Goal: Use online tool/utility: Utilize a website feature to perform a specific function

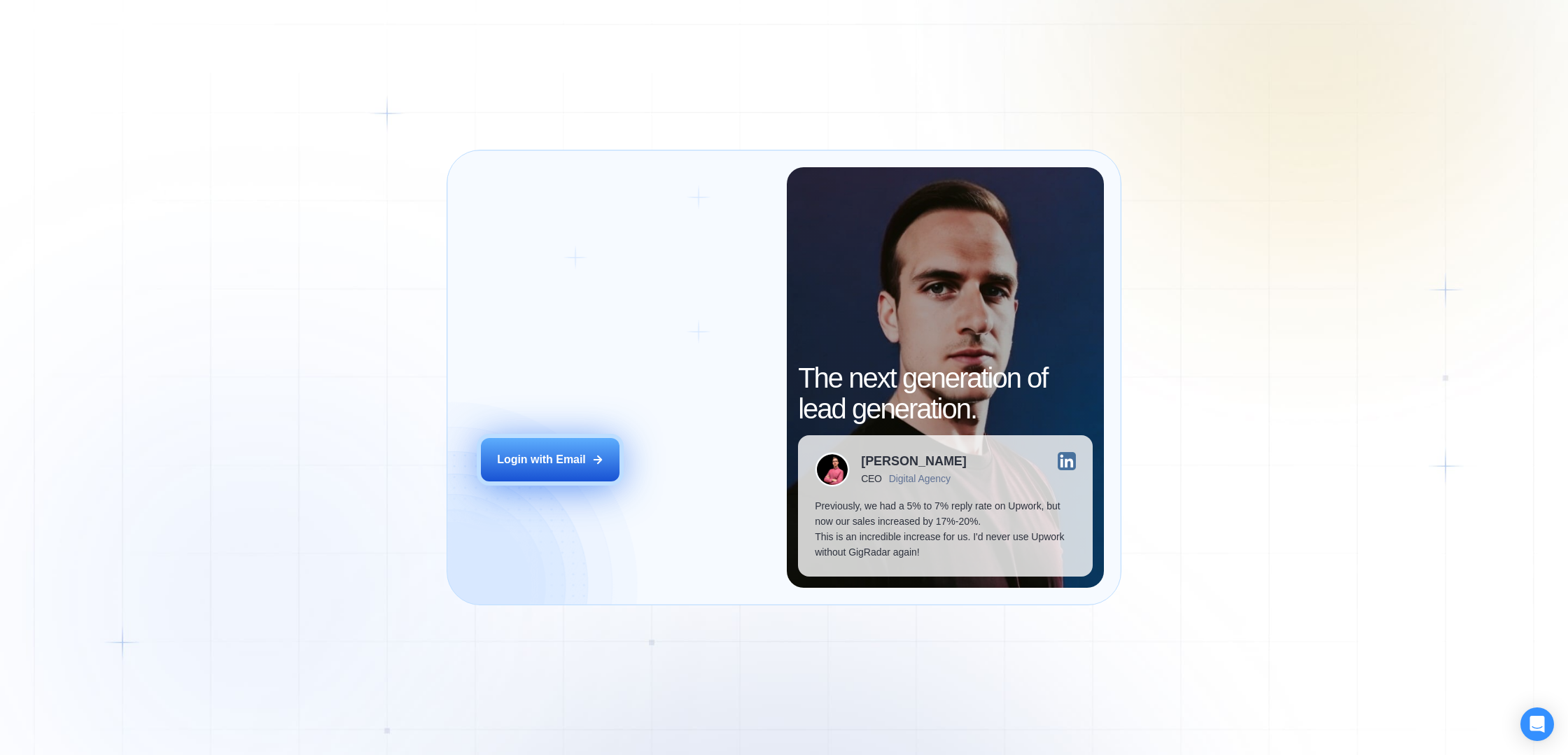
click at [563, 441] on button "Login with Email" at bounding box center [550, 459] width 139 height 44
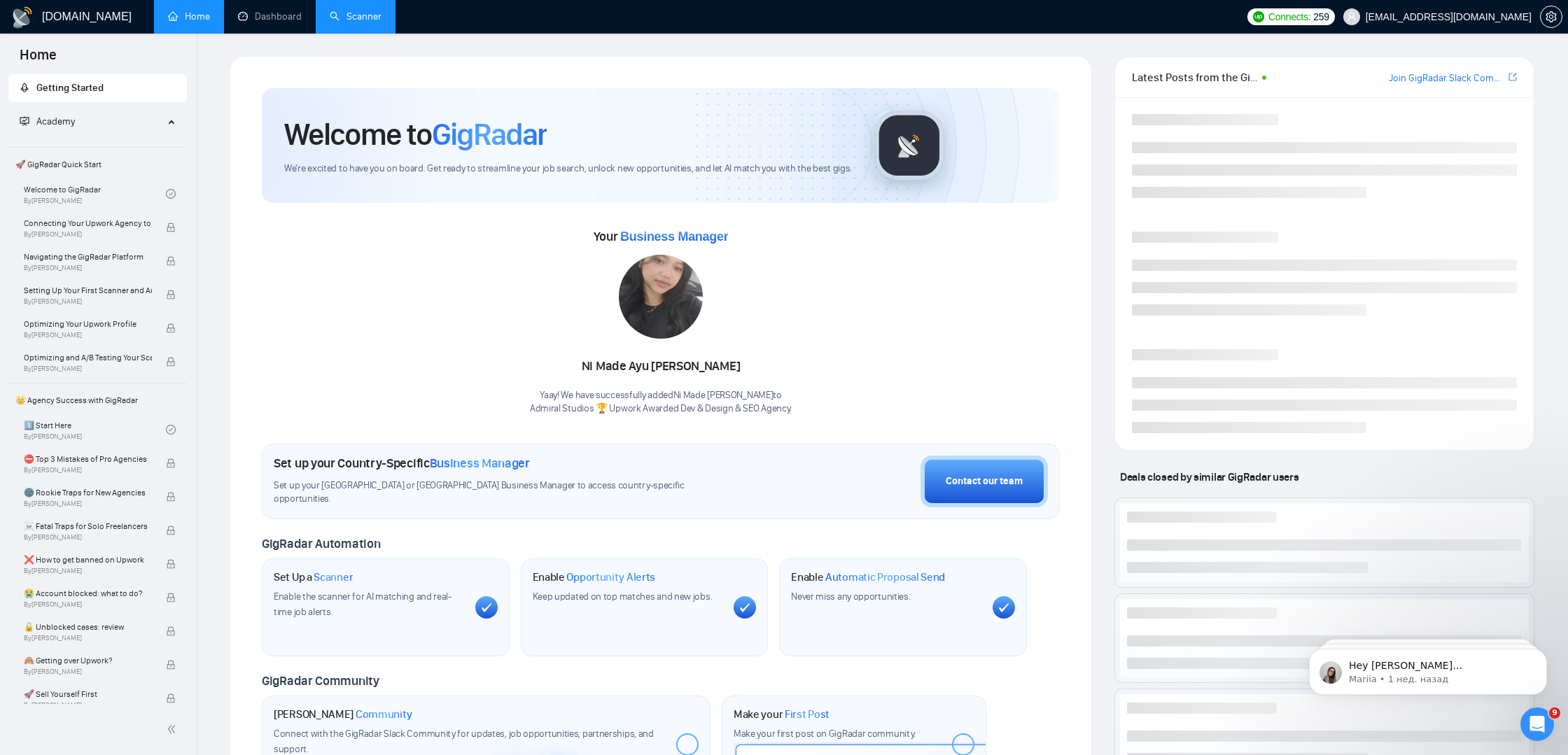
click at [371, 17] on link "Scanner" at bounding box center [355, 17] width 52 height 12
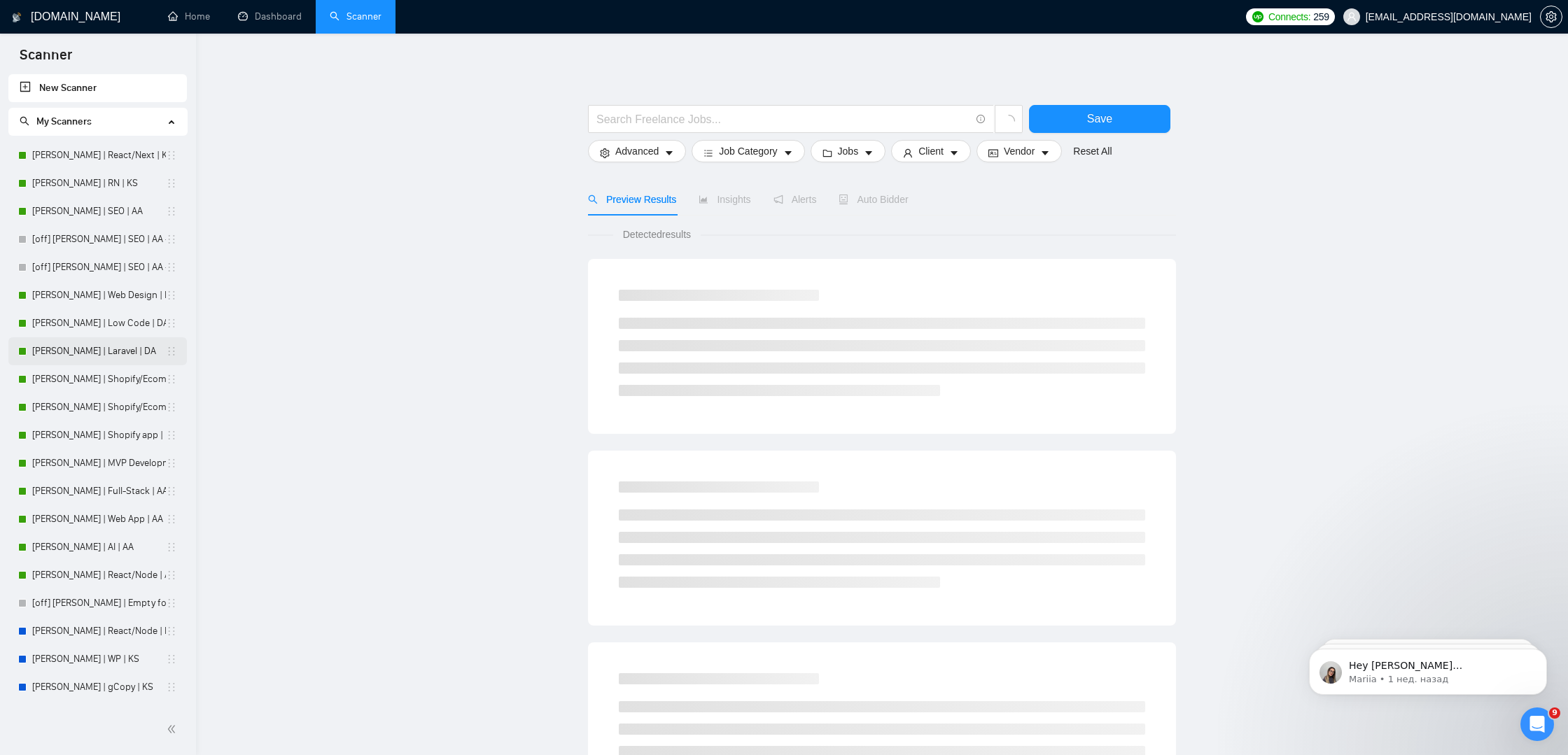
scroll to position [445, 0]
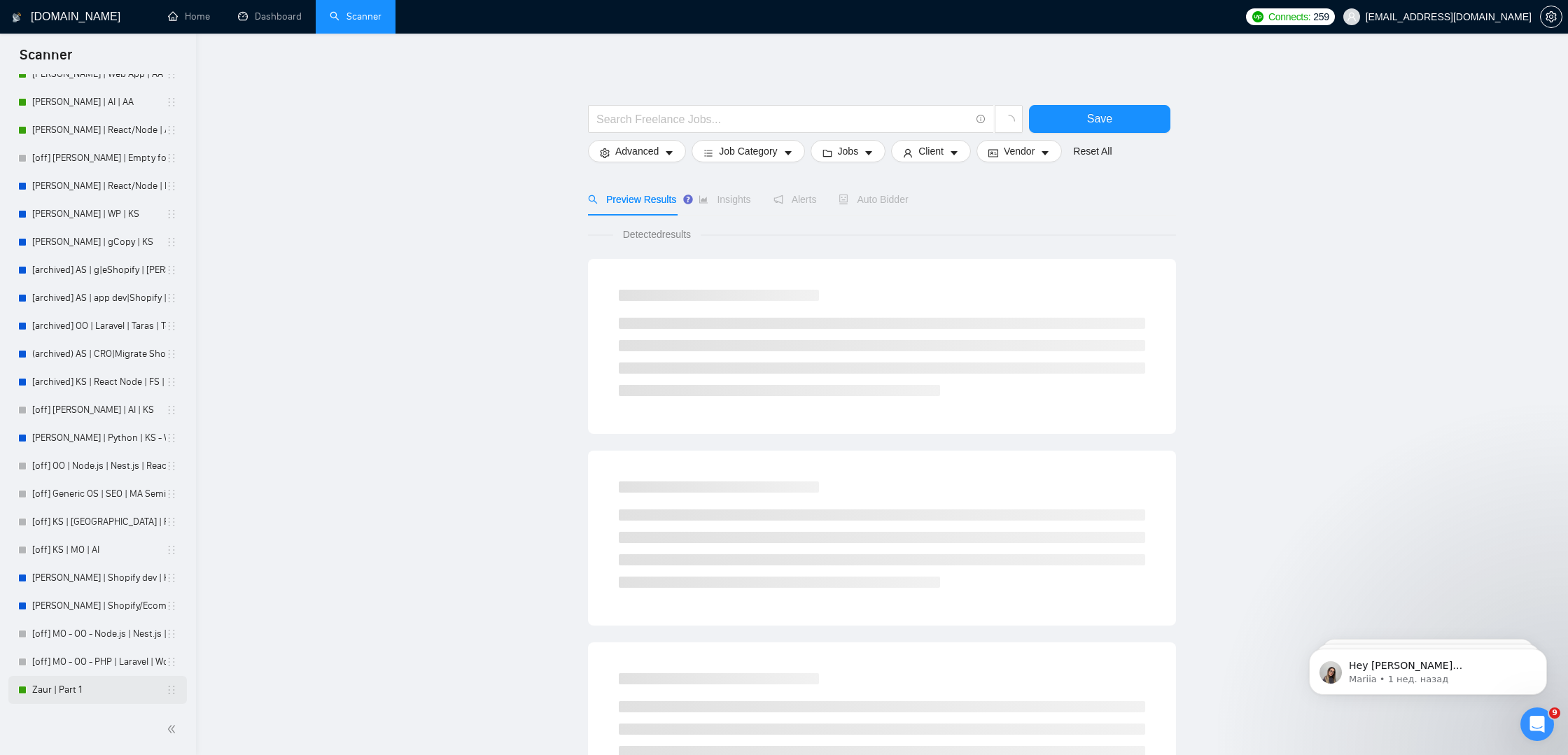
click at [64, 689] on link "Zaur | Part 1" at bounding box center [99, 690] width 134 height 28
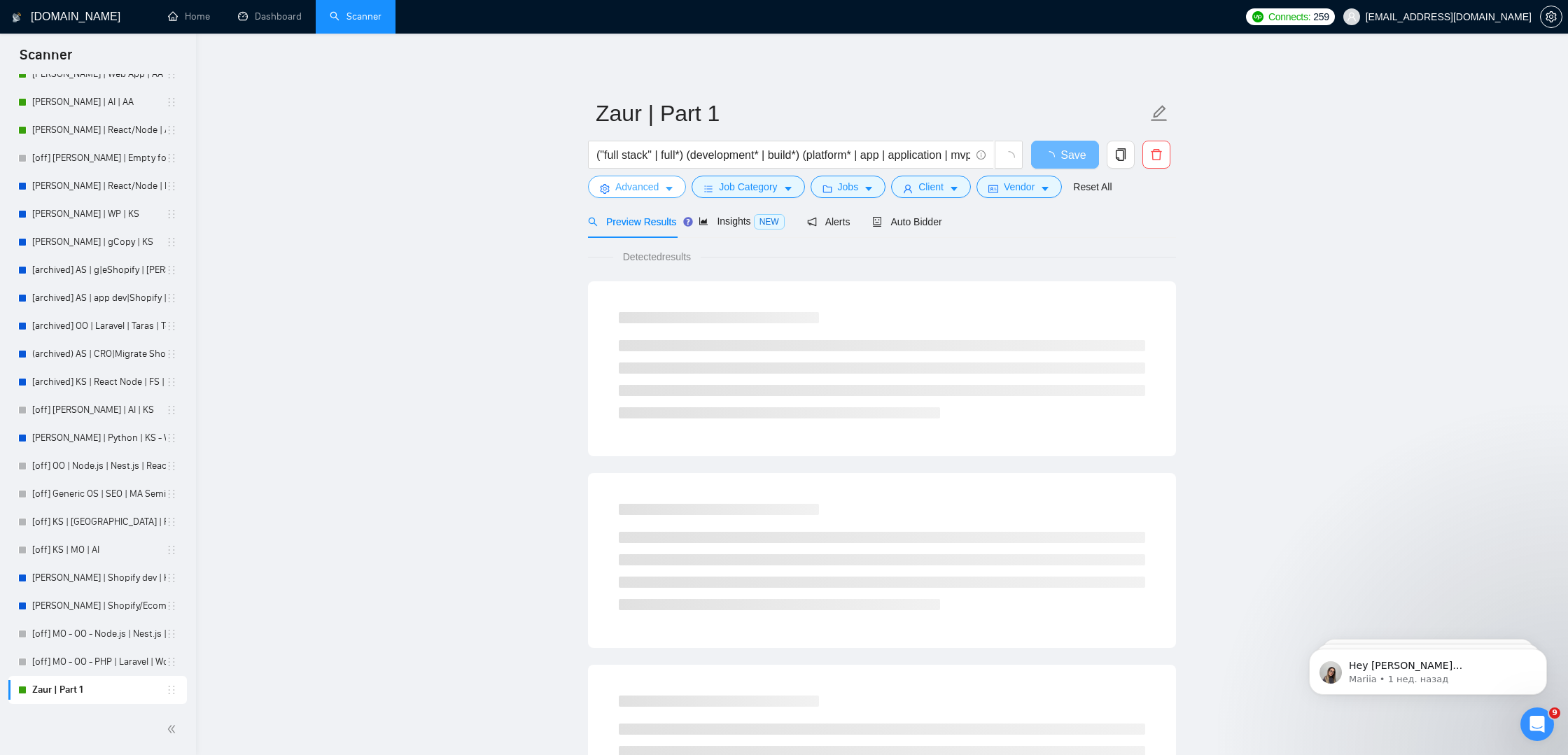
click at [649, 190] on span "Advanced" at bounding box center [636, 187] width 44 height 16
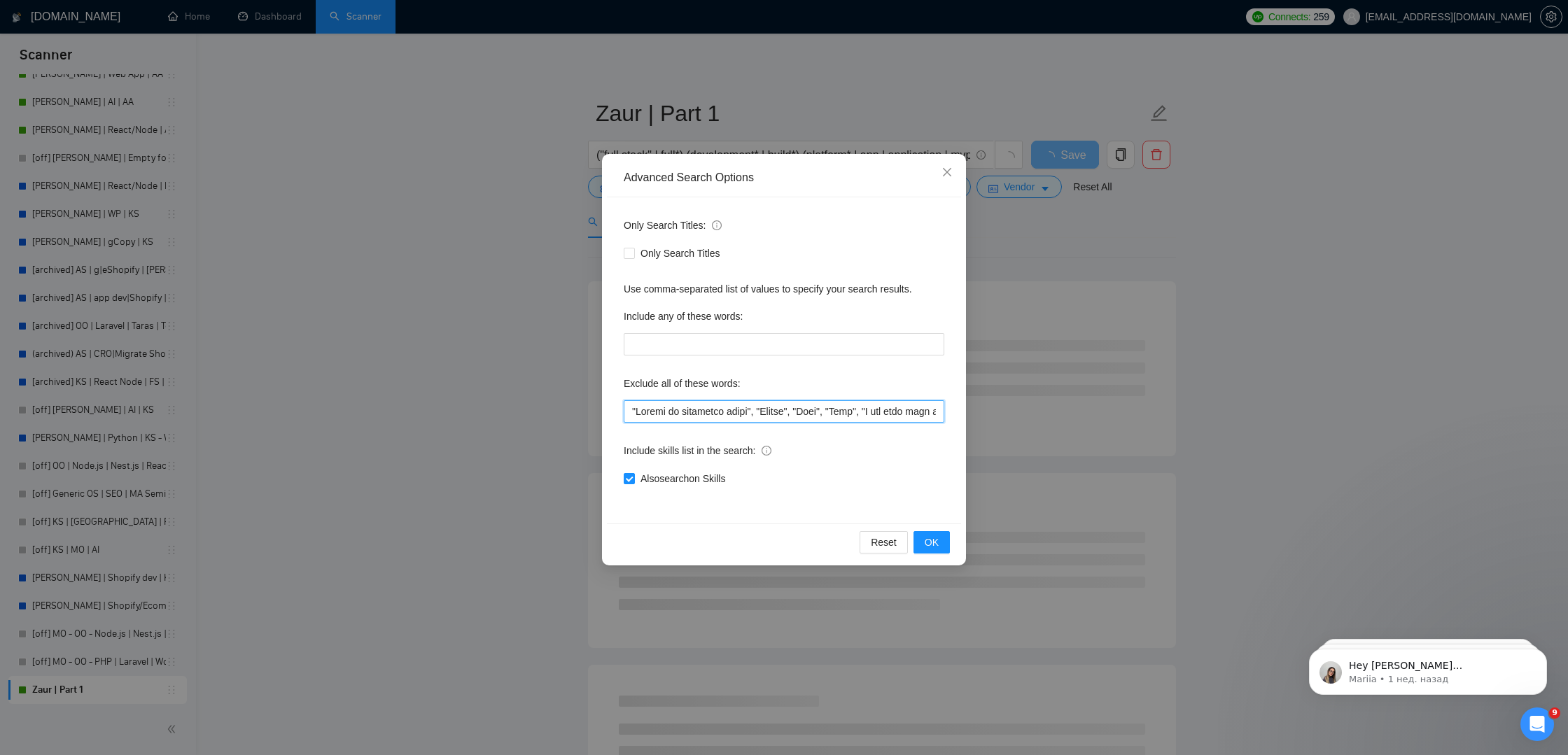
click at [732, 413] on input "text" at bounding box center [784, 411] width 321 height 22
click at [942, 175] on icon "close" at bounding box center [947, 173] width 12 height 12
